Goal: Task Accomplishment & Management: Use online tool/utility

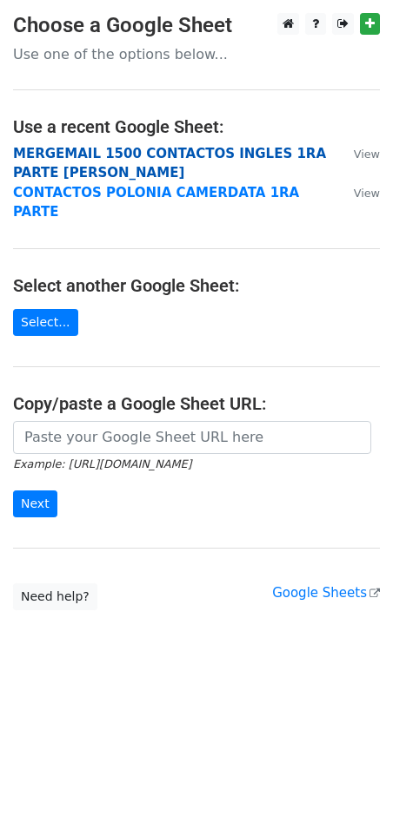
click at [191, 155] on strong "MERGEMAIL 1500 CONTACTOS INGLES 1RA PARTE JOAN" at bounding box center [169, 164] width 313 height 36
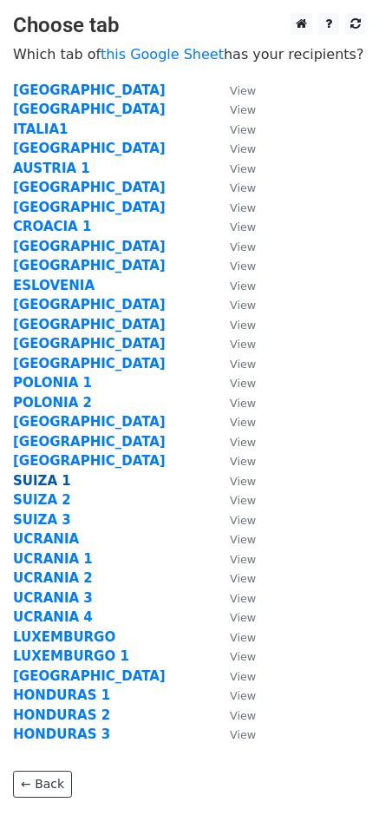
click at [35, 487] on strong "SUIZA 1" at bounding box center [42, 481] width 58 height 16
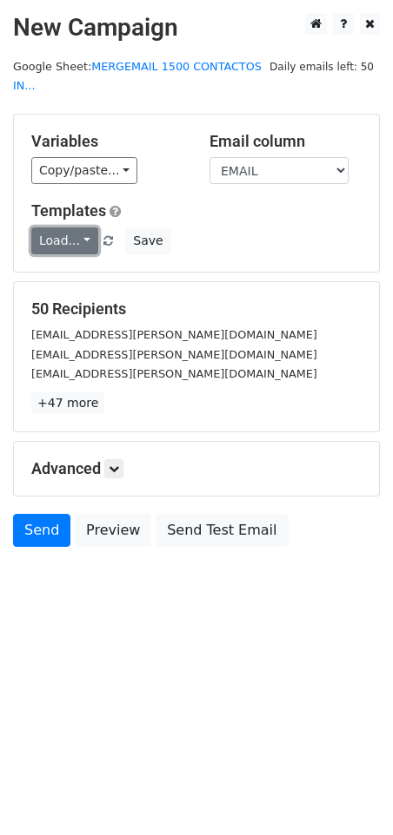
click at [76, 228] on link "Load..." at bounding box center [64, 241] width 67 height 27
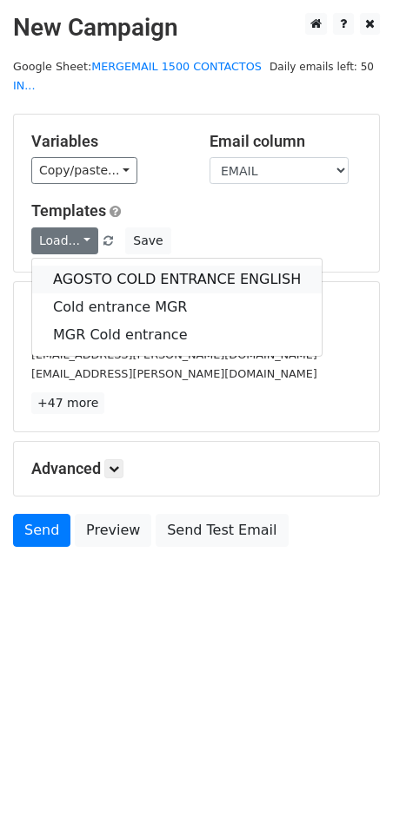
click at [81, 266] on link "AGOSTO COLD ENTRANCE ENGLISH" at bounding box center [176, 280] width 289 height 28
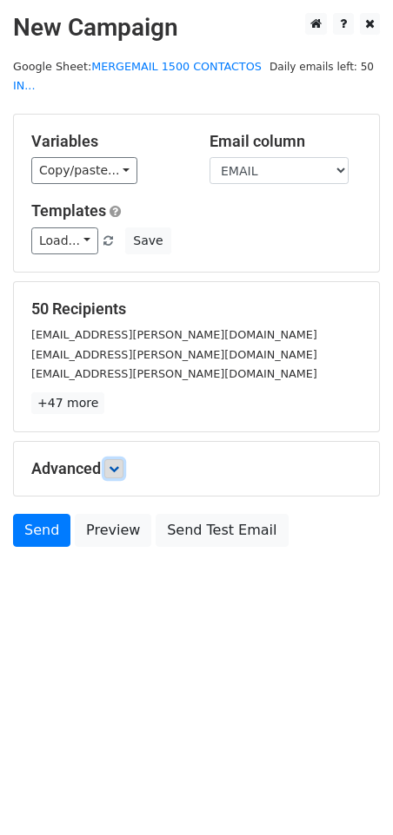
click at [114, 464] on icon at bounding box center [114, 469] width 10 height 10
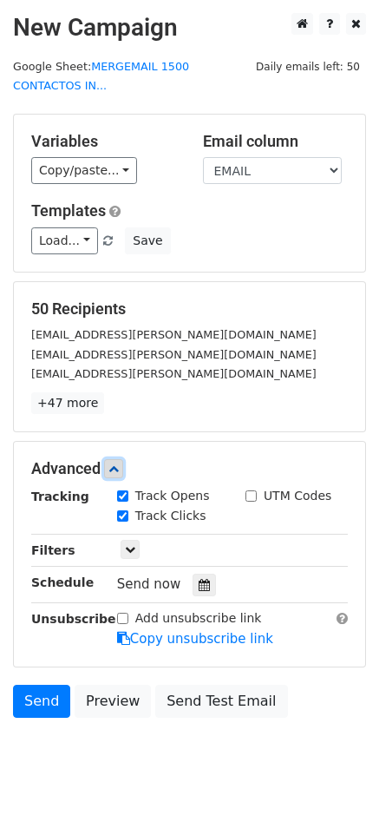
scroll to position [7, 0]
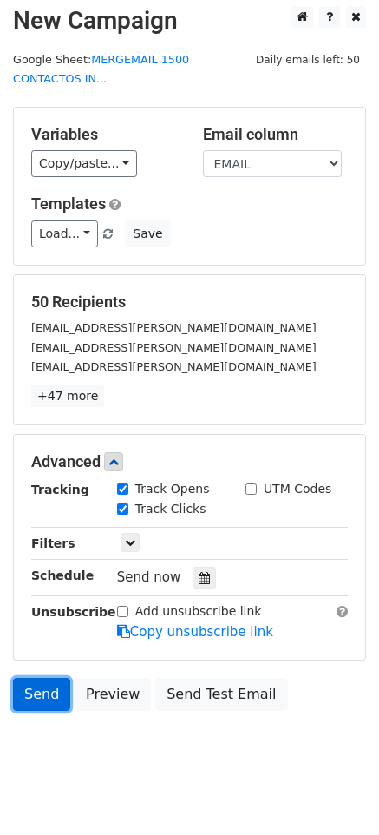
click at [49, 678] on link "Send" at bounding box center [41, 694] width 57 height 33
